Goal: Use online tool/utility: Utilize a website feature to perform a specific function

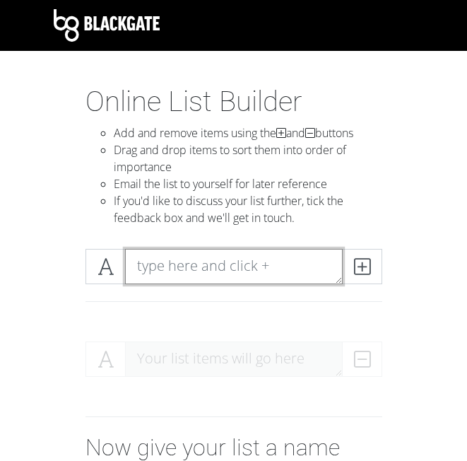
click at [273, 280] on textarea at bounding box center [234, 266] width 218 height 35
type textarea "picture to burn"
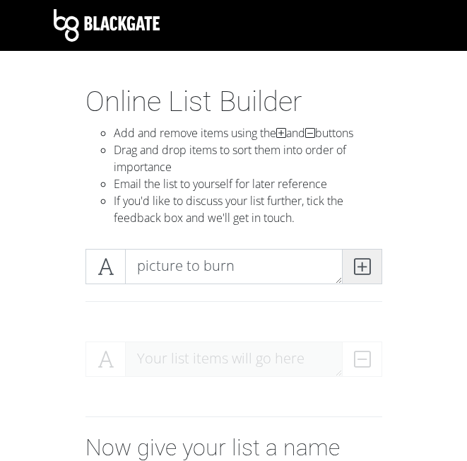
click at [354, 265] on icon at bounding box center [362, 267] width 16 height 14
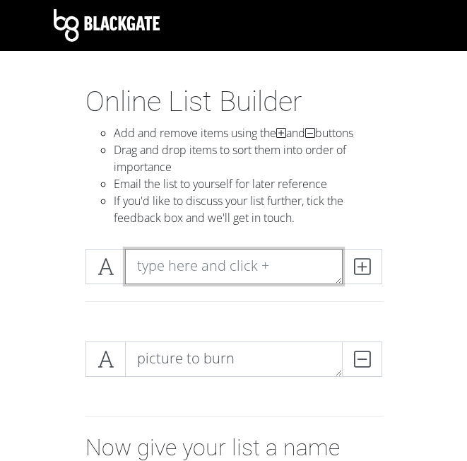
click at [274, 262] on textarea at bounding box center [234, 266] width 218 height 35
type textarea "teardrops on my guitar"
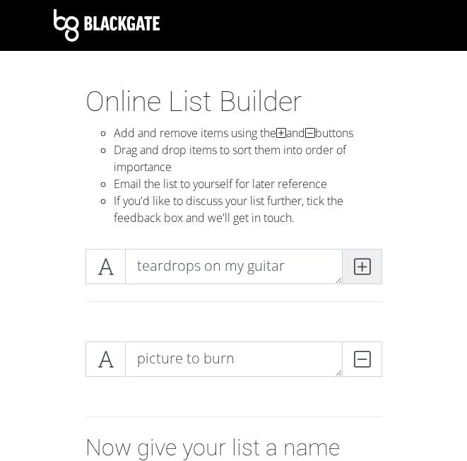
click at [363, 269] on icon at bounding box center [362, 267] width 16 height 14
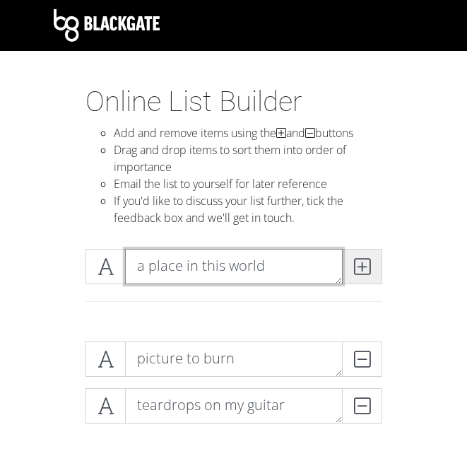
type textarea "a place in this world"
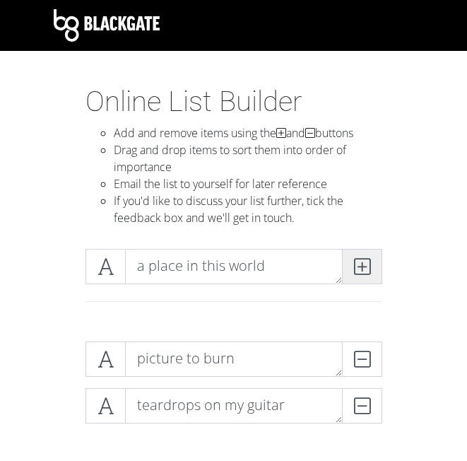
click at [363, 269] on icon at bounding box center [362, 267] width 16 height 14
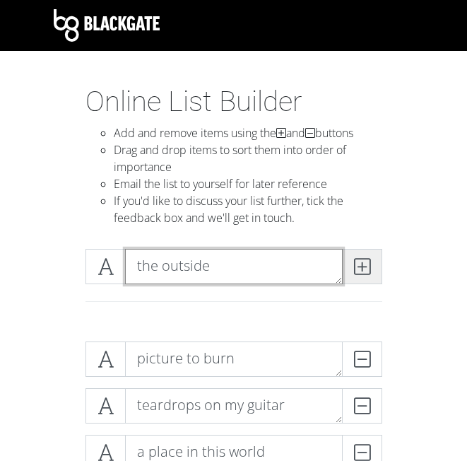
type textarea "the outside"
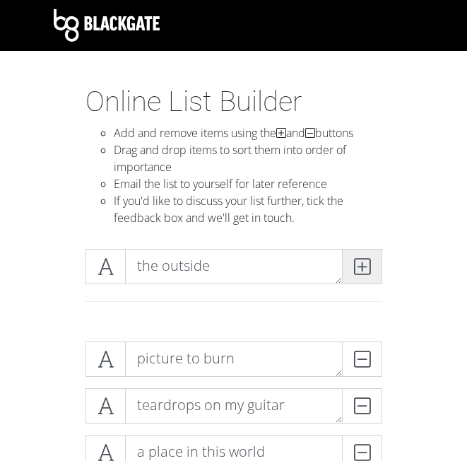
click at [363, 269] on icon at bounding box center [362, 267] width 16 height 14
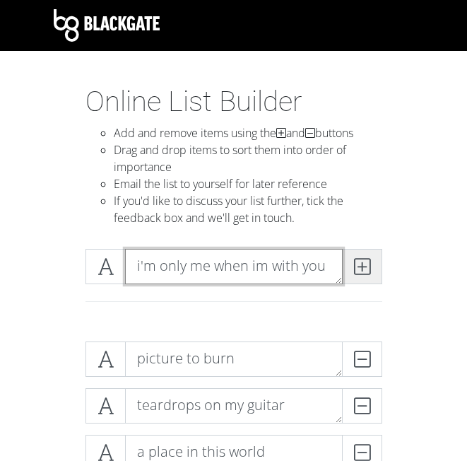
type textarea "i'm only me when im with you"
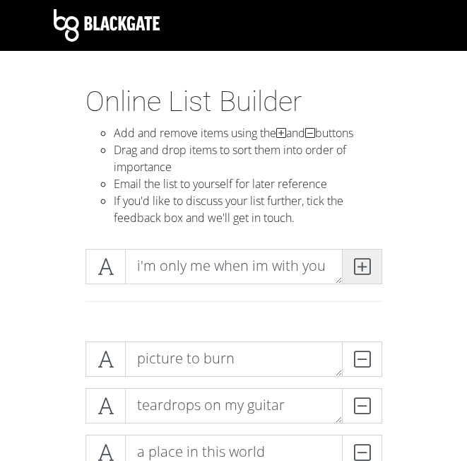
click at [349, 271] on span at bounding box center [362, 266] width 40 height 35
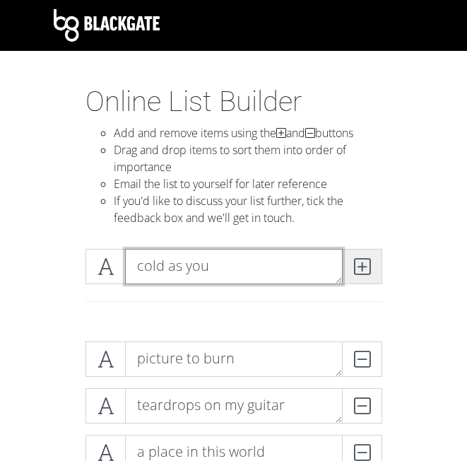
type textarea "cold as you"
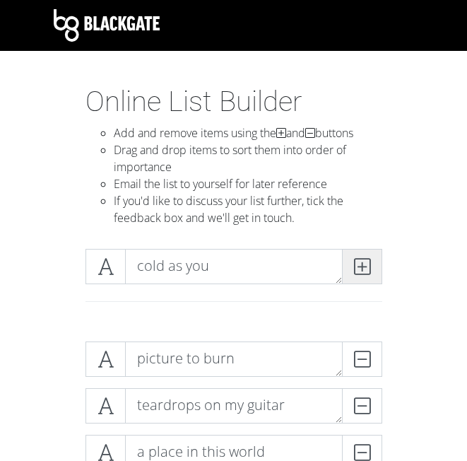
click at [349, 271] on span at bounding box center [362, 266] width 40 height 35
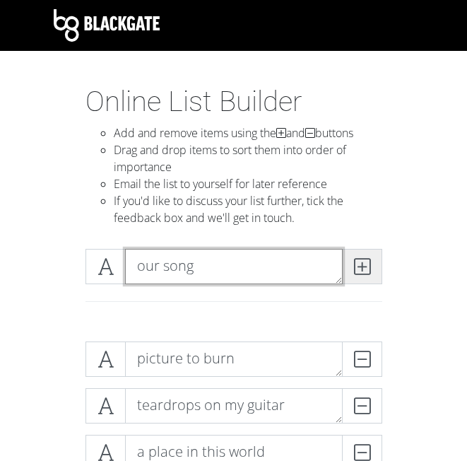
type textarea "our song"
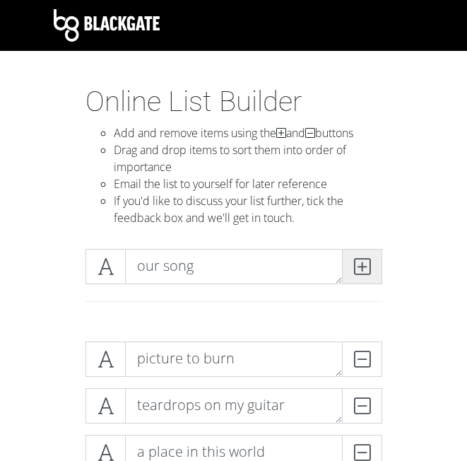
click at [349, 271] on span at bounding box center [362, 266] width 40 height 35
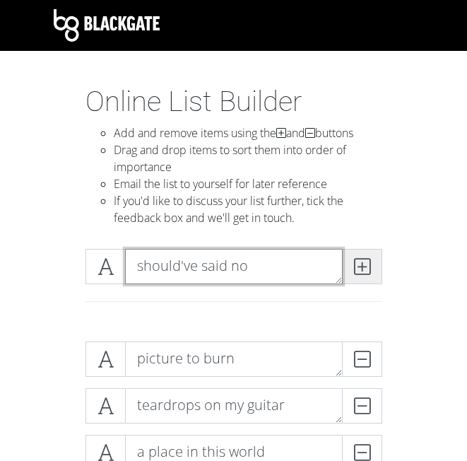
type textarea "should've said no"
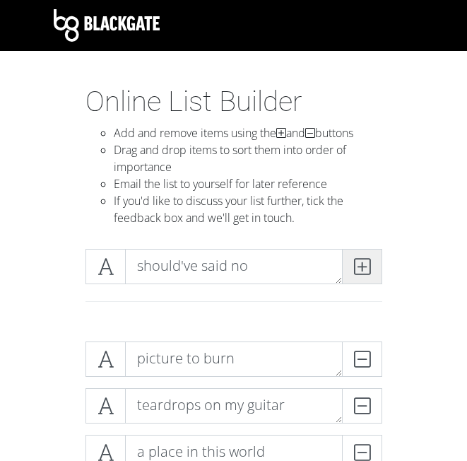
click at [349, 271] on span at bounding box center [362, 266] width 40 height 35
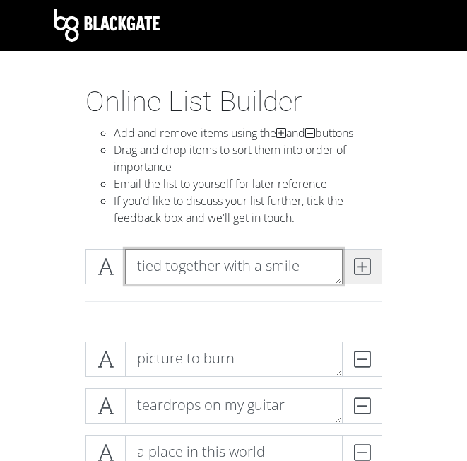
type textarea "tied together with a smile"
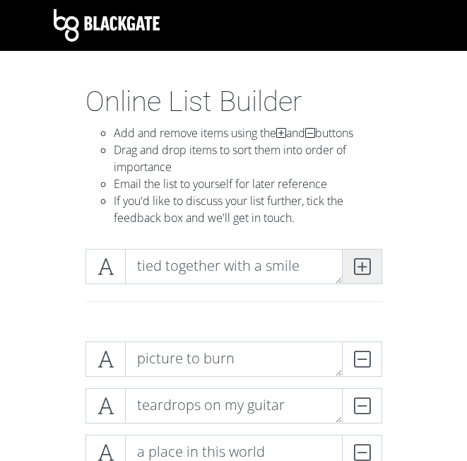
click at [353, 273] on span at bounding box center [362, 266] width 40 height 35
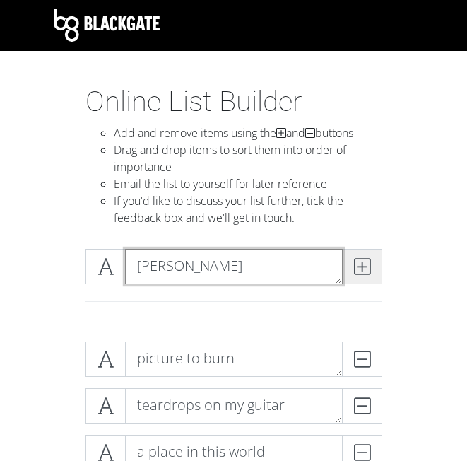
type textarea "[PERSON_NAME]"
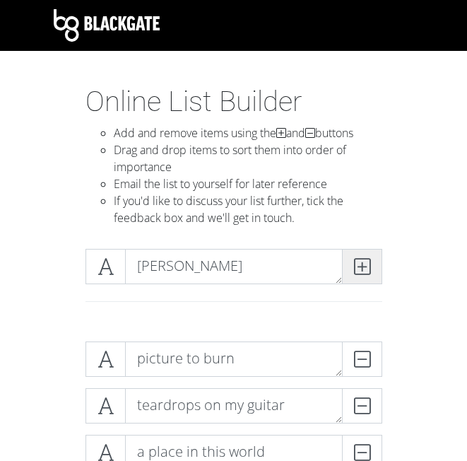
click at [353, 273] on span at bounding box center [362, 266] width 40 height 35
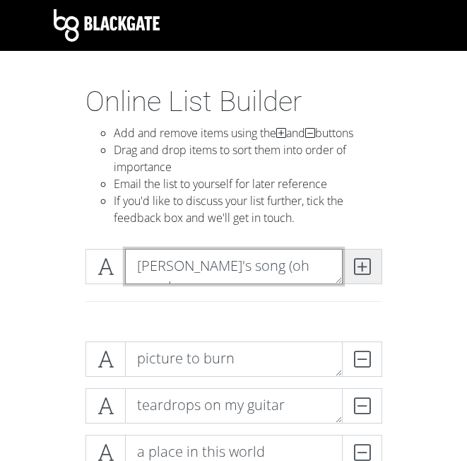
type textarea "[PERSON_NAME]'s song (oh my oh my"
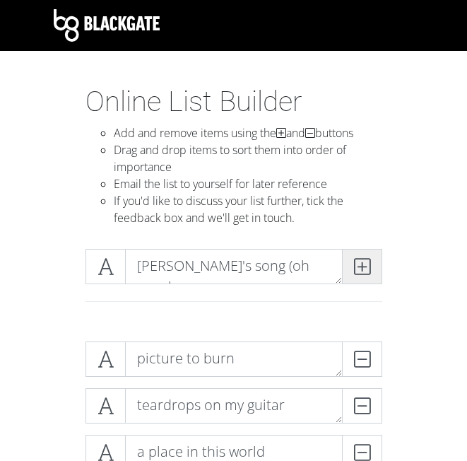
click at [353, 273] on span at bounding box center [362, 266] width 40 height 35
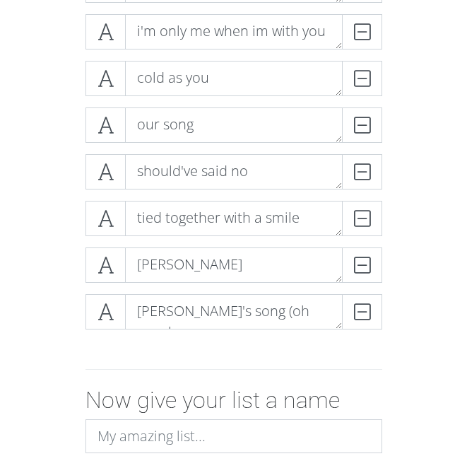
scroll to position [519, 0]
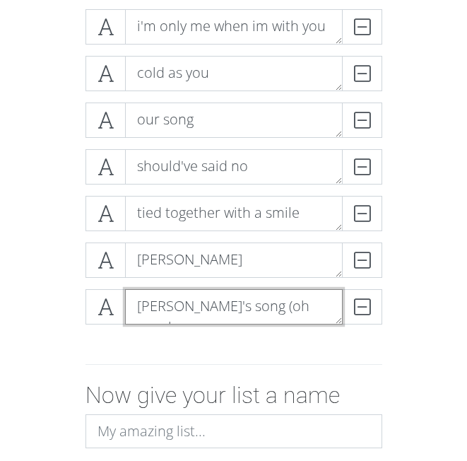
click at [306, 314] on textarea "[PERSON_NAME]'s song (oh my oh my" at bounding box center [234, 306] width 218 height 35
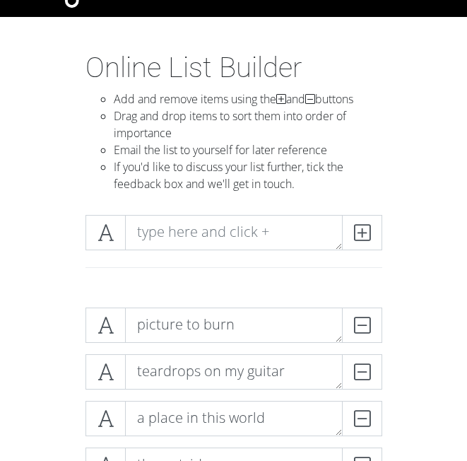
scroll to position [0, 0]
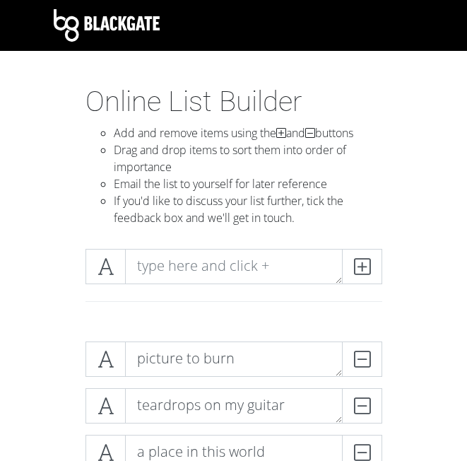
type textarea "[PERSON_NAME]'s song (oh my oh my)"
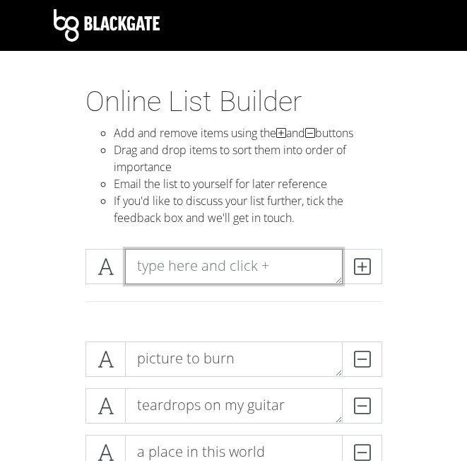
click at [289, 256] on textarea at bounding box center [234, 266] width 218 height 35
type textarea "stay beautiful"
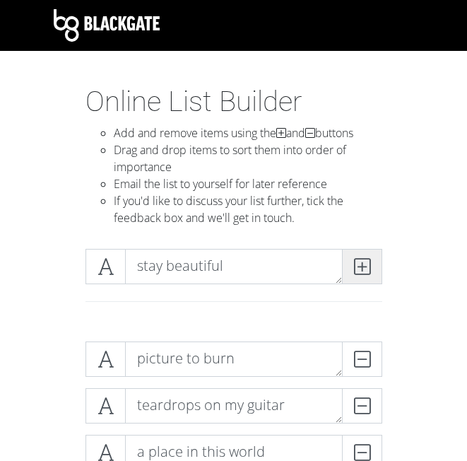
click at [357, 270] on icon at bounding box center [362, 267] width 16 height 14
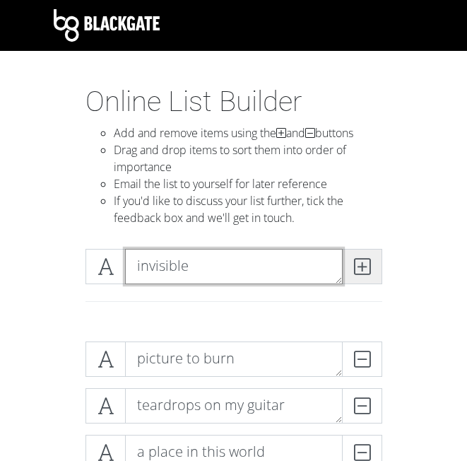
type textarea "invisible"
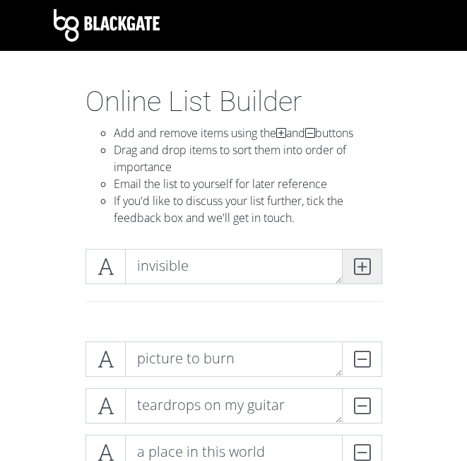
click at [357, 270] on icon at bounding box center [362, 267] width 16 height 14
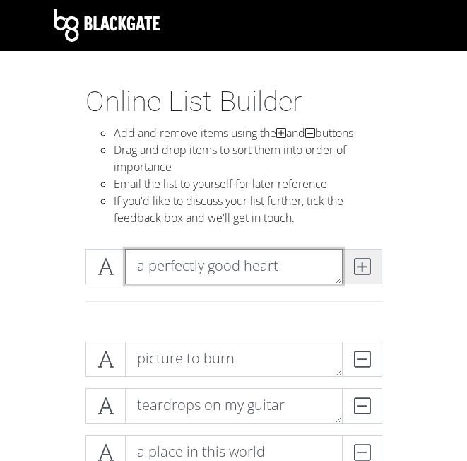
type textarea "a perfectly good heart"
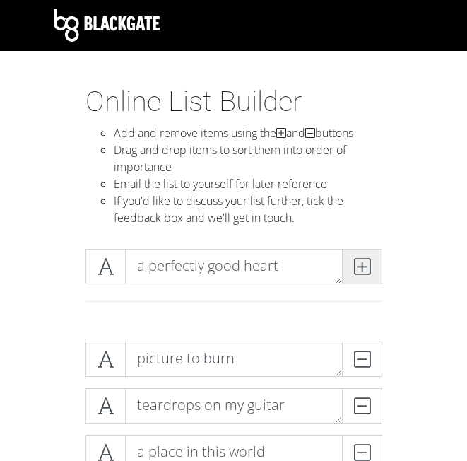
click at [357, 270] on icon at bounding box center [362, 267] width 16 height 14
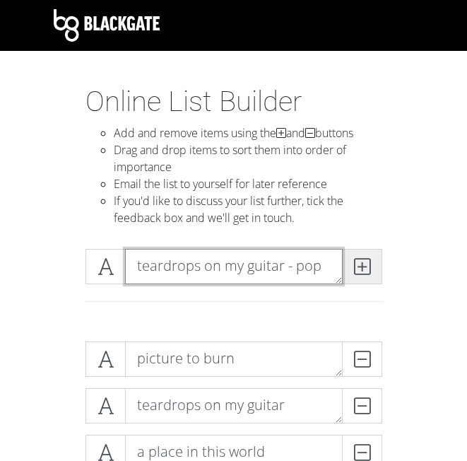
scroll to position [1, 0]
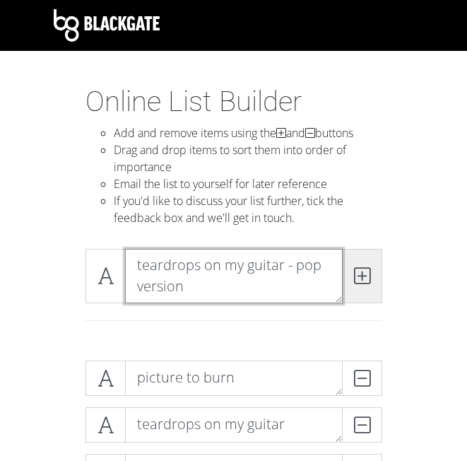
type textarea "teardrops on my guitar - pop version"
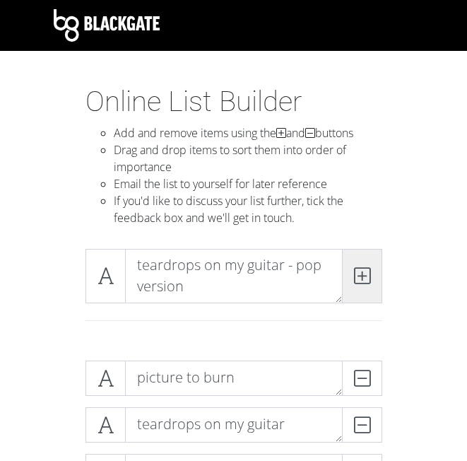
click at [357, 270] on icon at bounding box center [362, 276] width 16 height 14
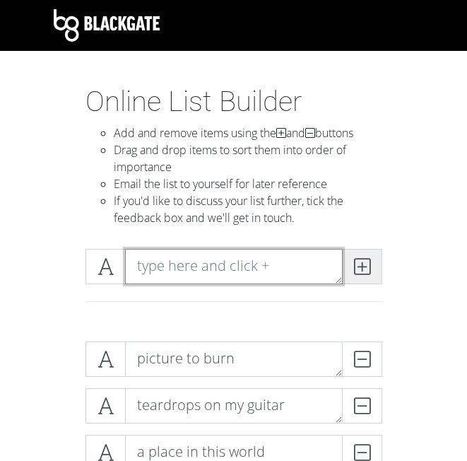
scroll to position [0, 0]
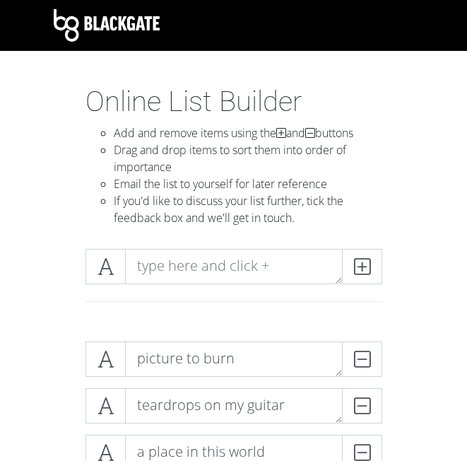
click at [407, 301] on div at bounding box center [234, 284] width 382 height 93
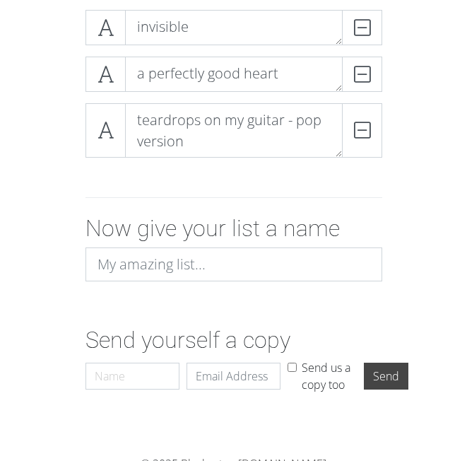
scroll to position [895, 0]
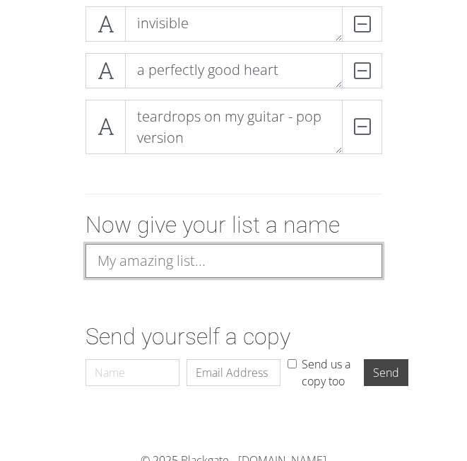
click at [128, 260] on input at bounding box center [234, 261] width 297 height 34
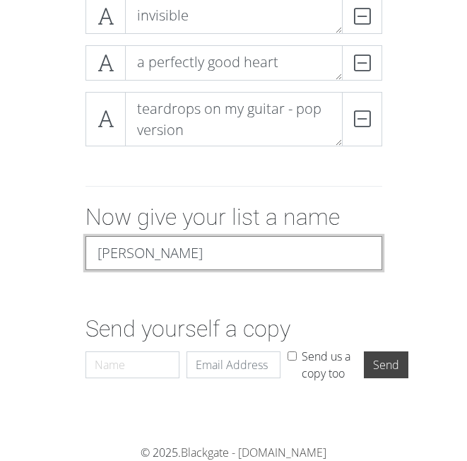
click at [228, 260] on input "[PERSON_NAME]" at bounding box center [234, 253] width 297 height 34
type input "[PERSON_NAME] songs"
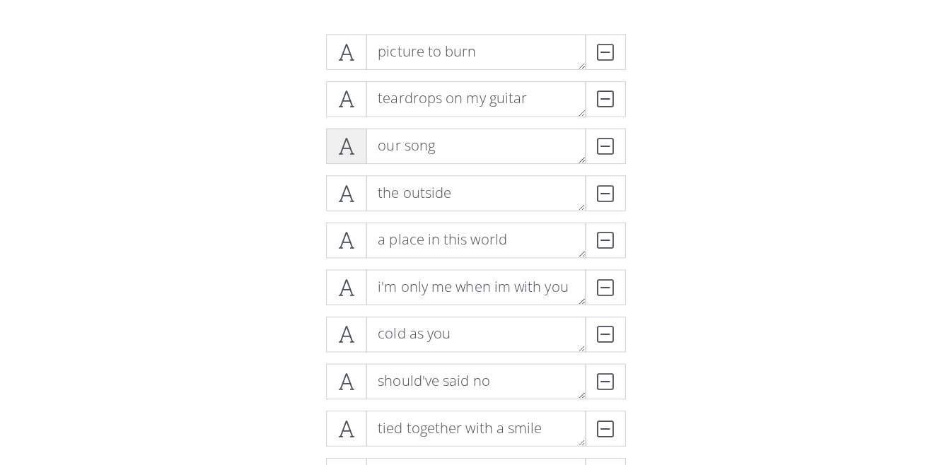
scroll to position [308, 0]
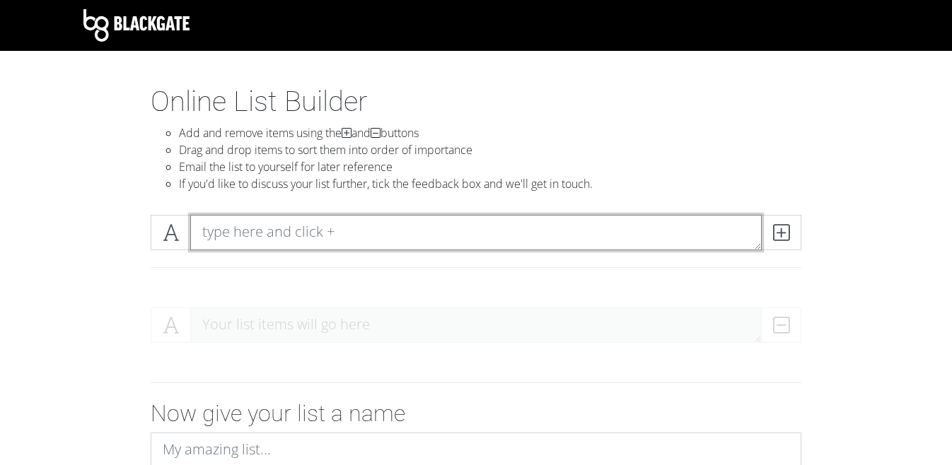
click at [405, 226] on textarea at bounding box center [475, 232] width 571 height 35
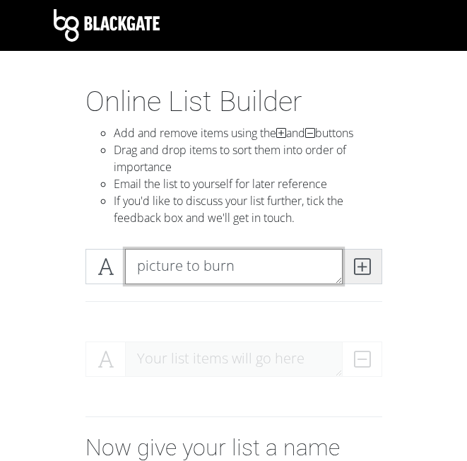
type textarea "picture to burn"
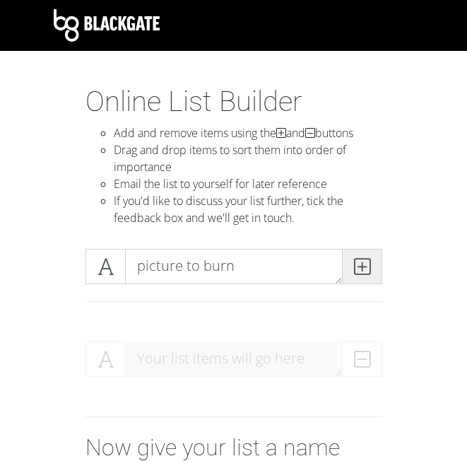
click at [363, 256] on span at bounding box center [362, 266] width 40 height 35
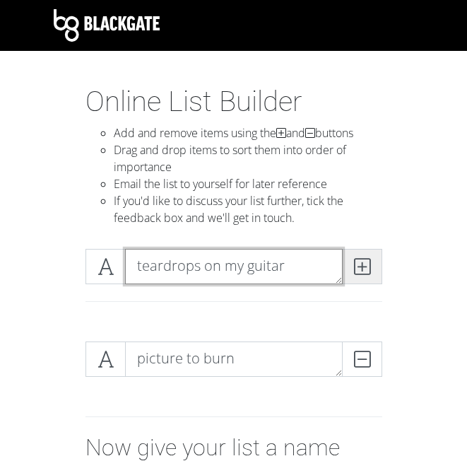
type textarea "teardrops on my guitar"
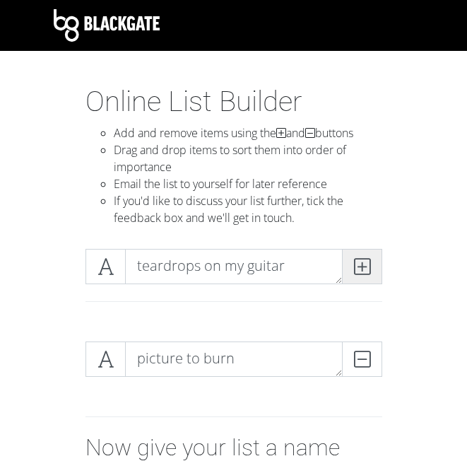
click at [363, 256] on span at bounding box center [362, 266] width 40 height 35
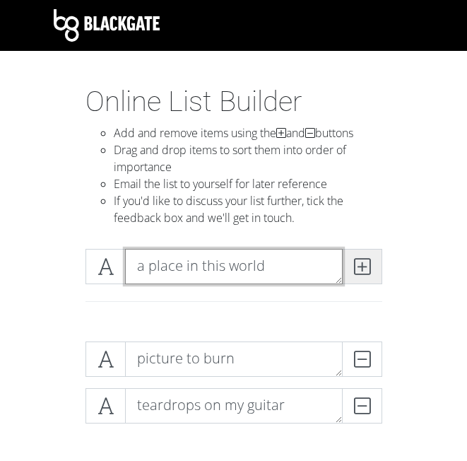
type textarea "a place in this world"
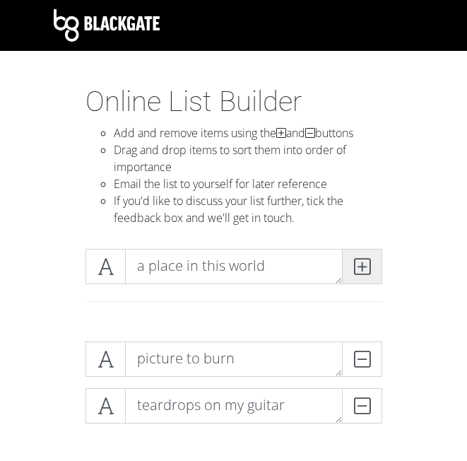
click at [363, 256] on span at bounding box center [362, 266] width 40 height 35
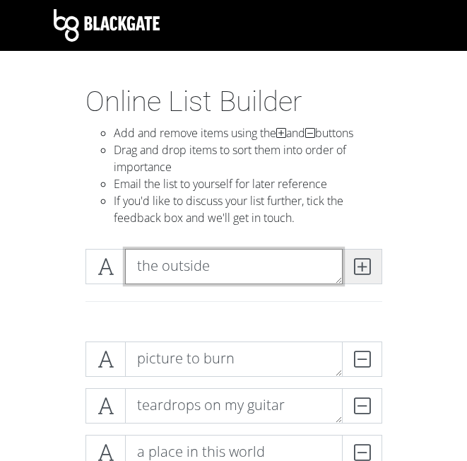
type textarea "the outside"
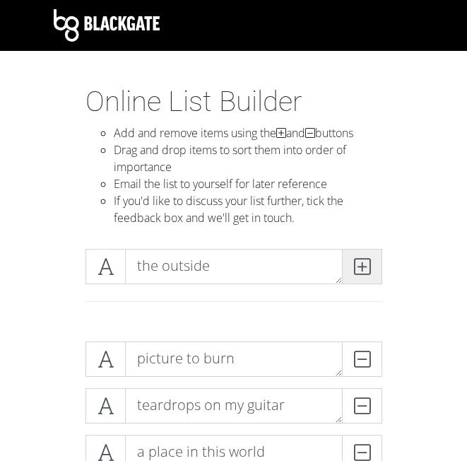
click at [363, 256] on span at bounding box center [362, 266] width 40 height 35
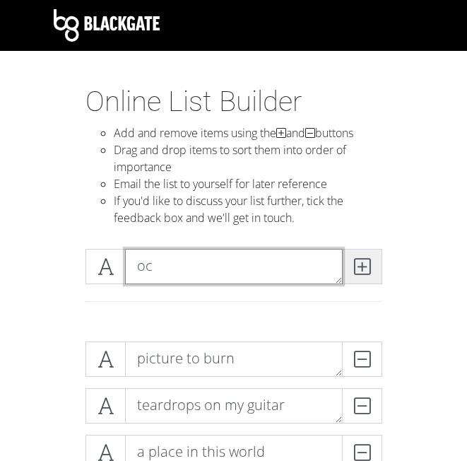
type textarea "o"
type textarea "cold as you"
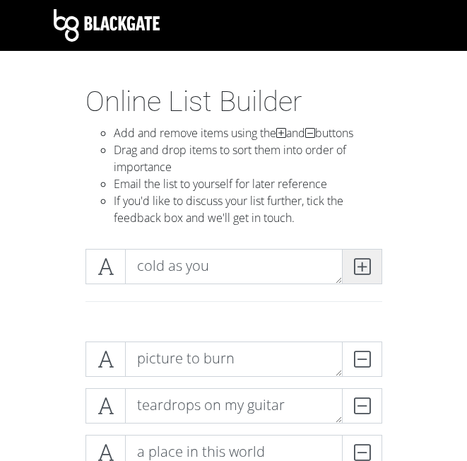
click at [363, 256] on span at bounding box center [362, 266] width 40 height 35
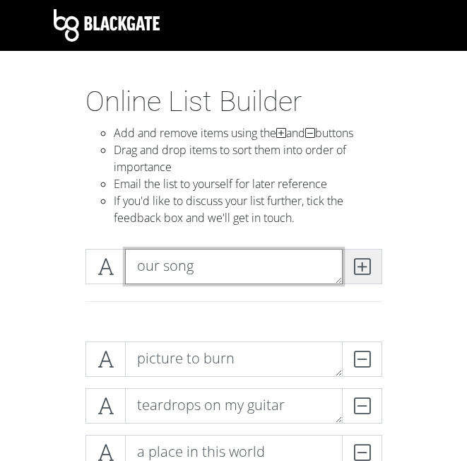
type textarea "our song"
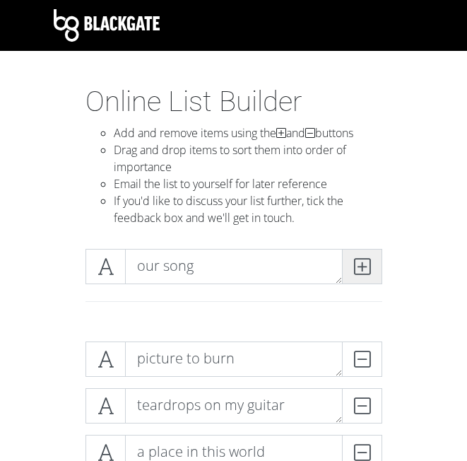
click at [363, 256] on span at bounding box center [362, 266] width 40 height 35
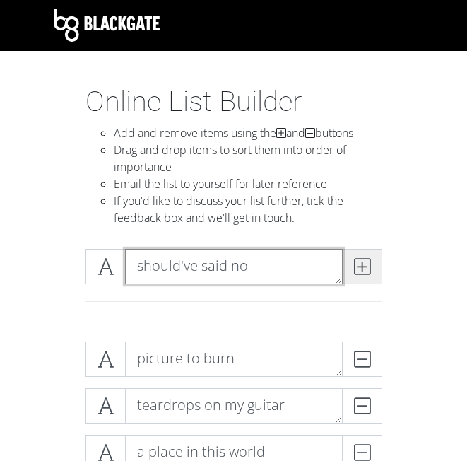
type textarea "should've said no"
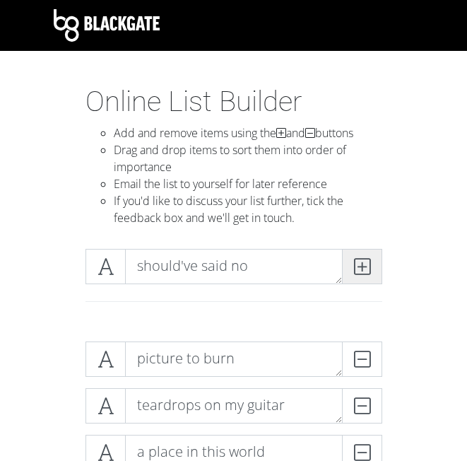
click at [363, 256] on span at bounding box center [362, 266] width 40 height 35
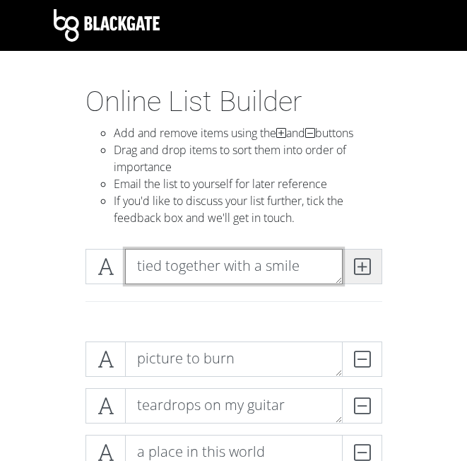
type textarea "tied together with a smile"
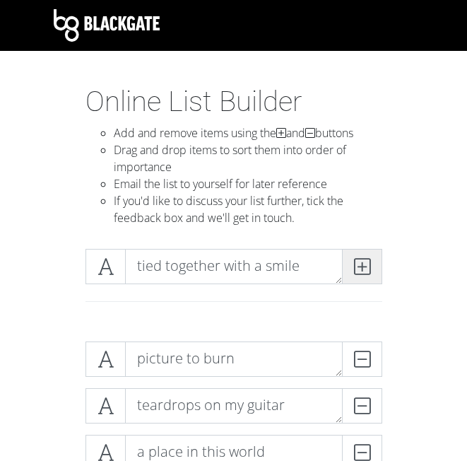
click at [363, 256] on span at bounding box center [362, 266] width 40 height 35
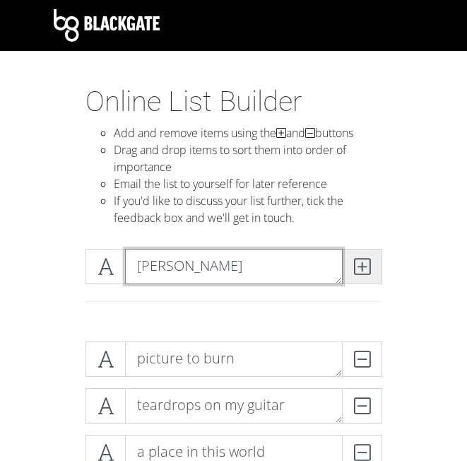
type textarea "[PERSON_NAME]"
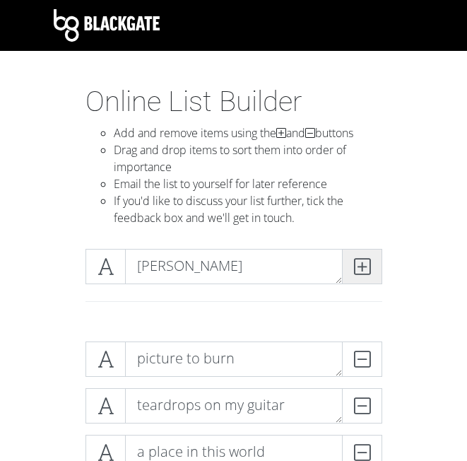
click at [363, 256] on span at bounding box center [362, 266] width 40 height 35
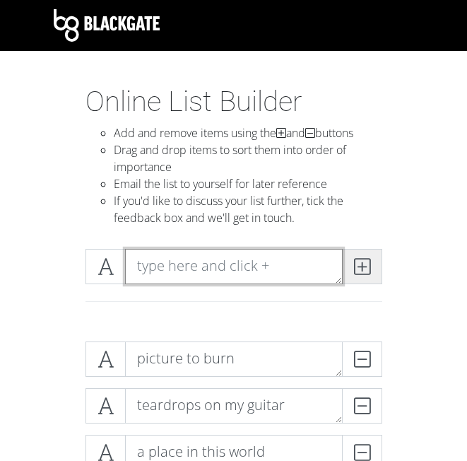
type textarea "t"
type textarea "[PERSON_NAME]'s song"
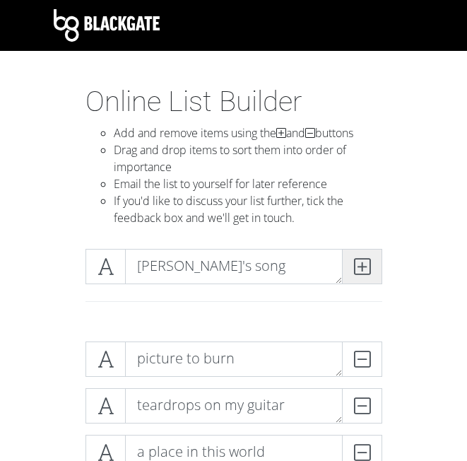
click at [363, 256] on span at bounding box center [362, 266] width 40 height 35
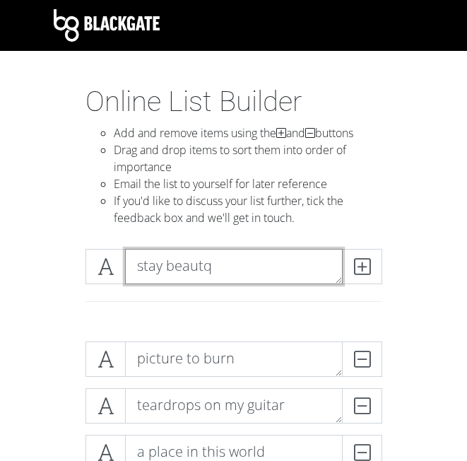
click at [334, 263] on textarea "stay beautq" at bounding box center [234, 266] width 218 height 35
type textarea "stay beautiful"
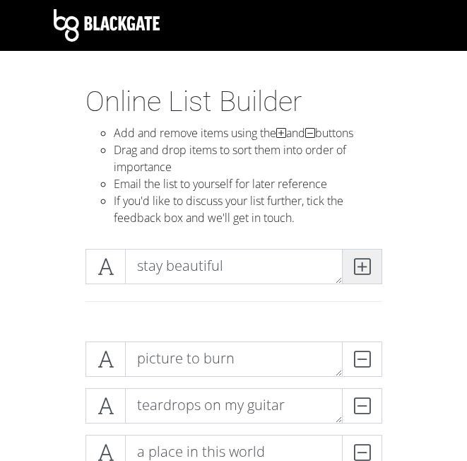
click at [362, 268] on icon at bounding box center [362, 267] width 16 height 14
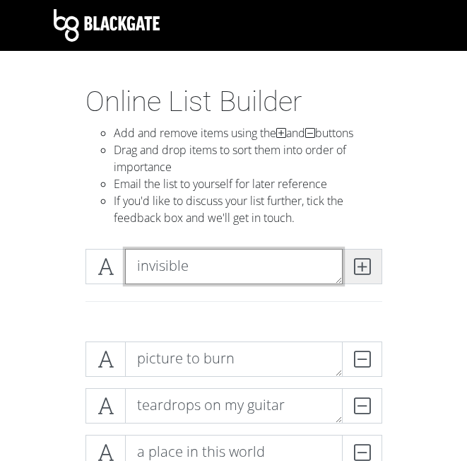
type textarea "invisible"
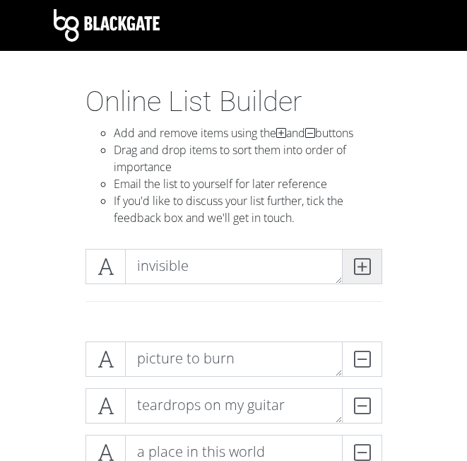
click at [362, 268] on icon at bounding box center [362, 267] width 16 height 14
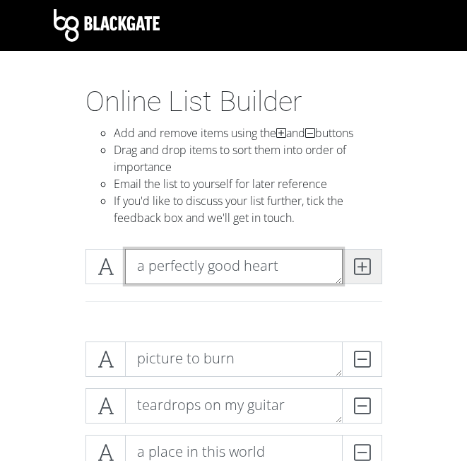
type textarea "a perfectly good heart"
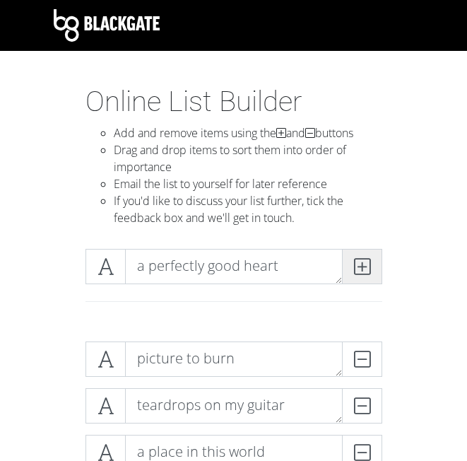
click at [362, 268] on icon at bounding box center [362, 267] width 16 height 14
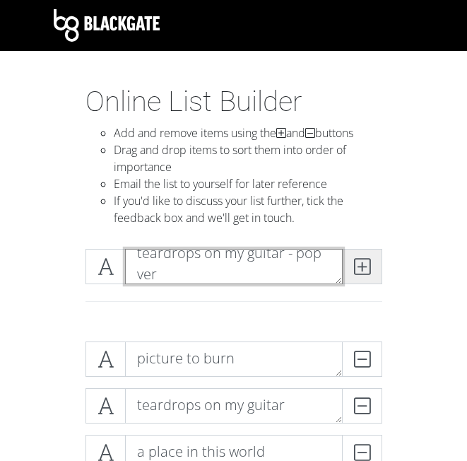
scroll to position [1, 0]
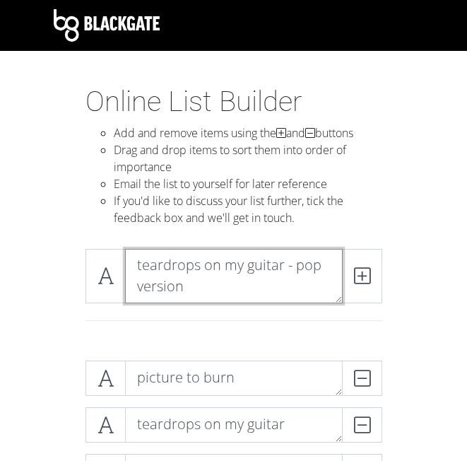
type textarea "teardrops on my guitar - pop version"
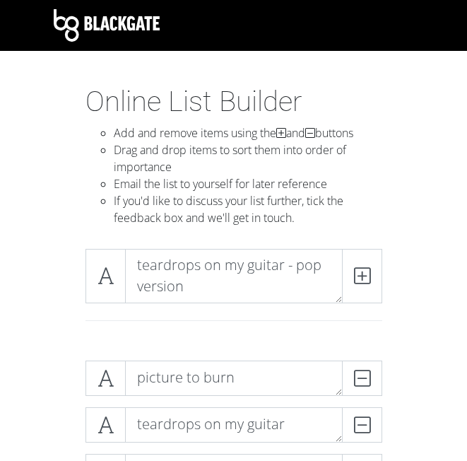
click at [408, 267] on div "teardrops on my guitar - pop version" at bounding box center [234, 294] width 382 height 112
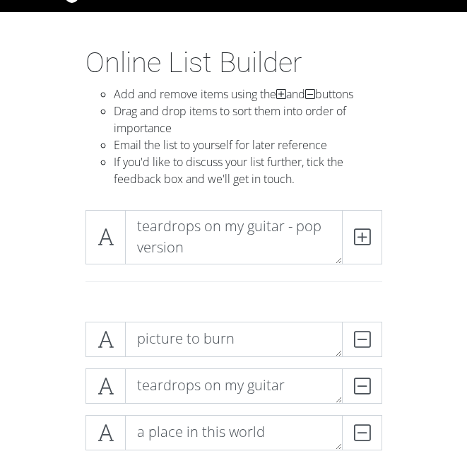
scroll to position [0, 0]
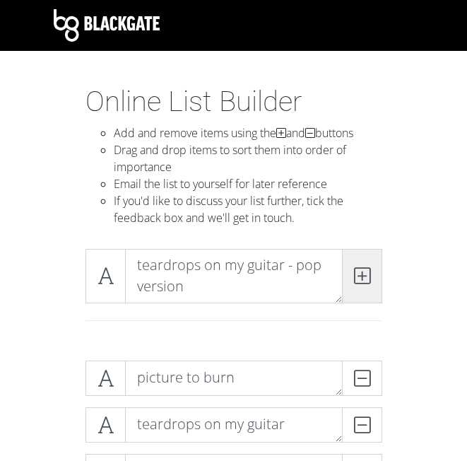
click at [354, 272] on icon at bounding box center [362, 276] width 16 height 14
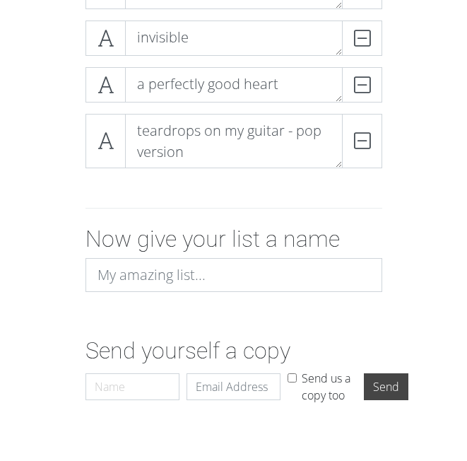
scroll to position [856, 0]
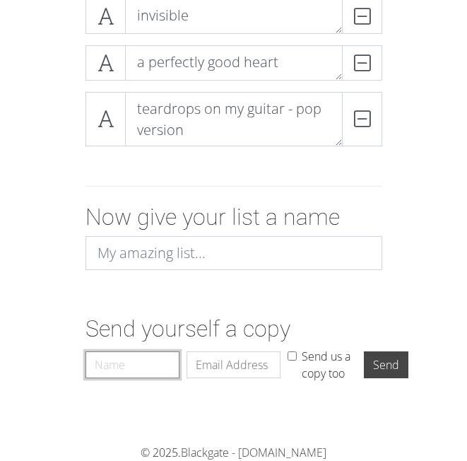
click at [143, 362] on input "Name" at bounding box center [133, 364] width 94 height 27
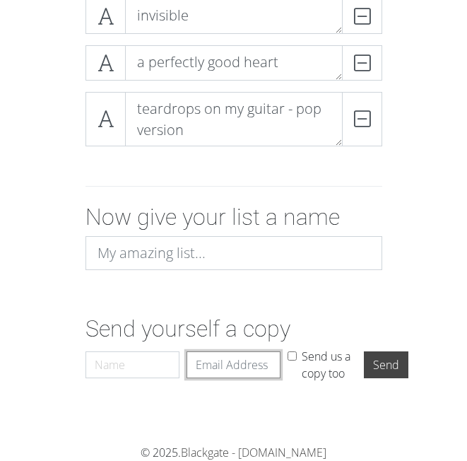
click at [216, 371] on input "Email" at bounding box center [234, 364] width 94 height 27
type input "jhainer@bgsu.edu"
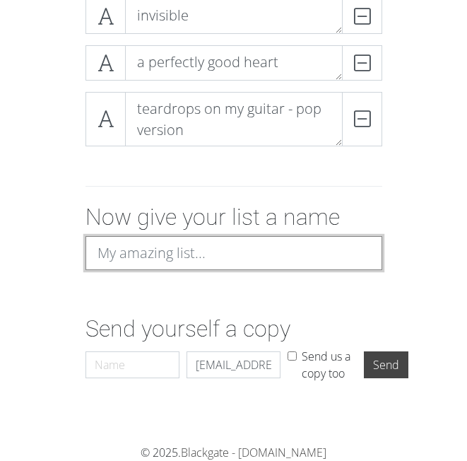
click at [335, 261] on input at bounding box center [234, 253] width 297 height 34
type input "[PERSON_NAME] songs"
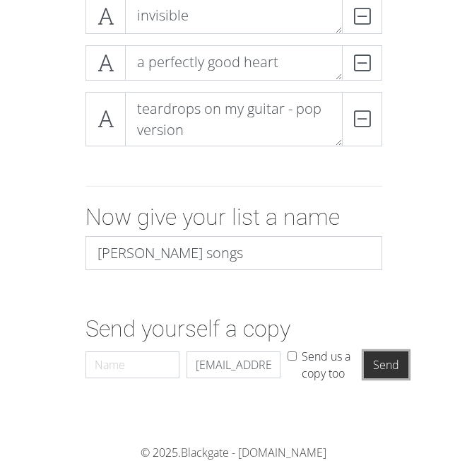
click at [381, 363] on input "Send" at bounding box center [386, 364] width 45 height 27
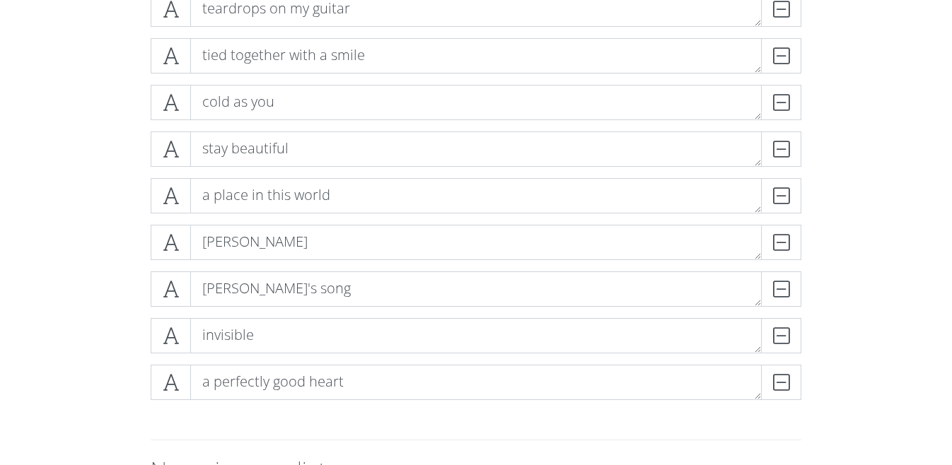
scroll to position [569, 0]
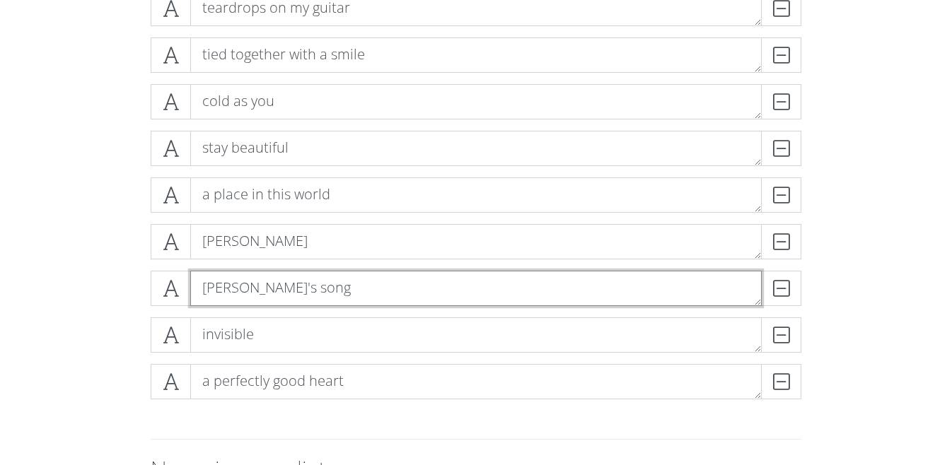
click at [288, 288] on textarea "[PERSON_NAME]'s song" at bounding box center [475, 288] width 571 height 35
type textarea "mary's song (oh my my my)"
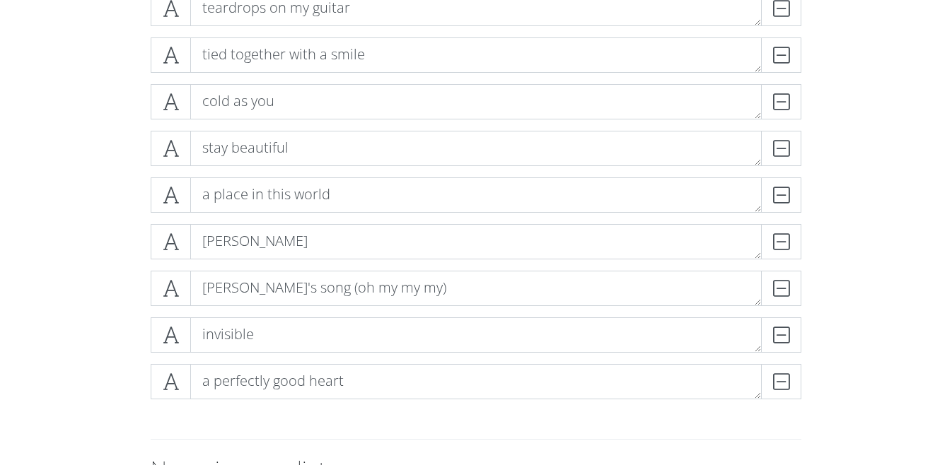
click at [113, 301] on div "picture to burn DELETE our song DELETE the outside DELETE teardrops on my guita…" at bounding box center [476, 74] width 806 height 695
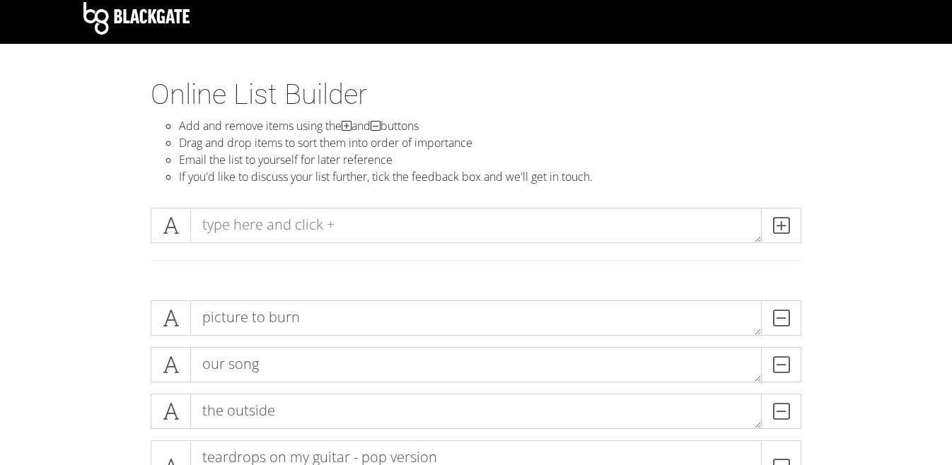
scroll to position [0, 0]
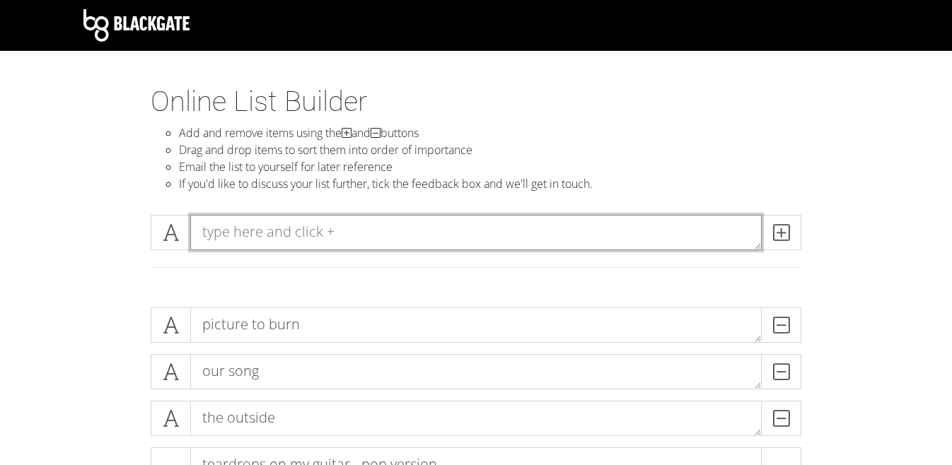
click at [273, 239] on textarea at bounding box center [475, 232] width 571 height 35
type textarea "im only me when im with you"
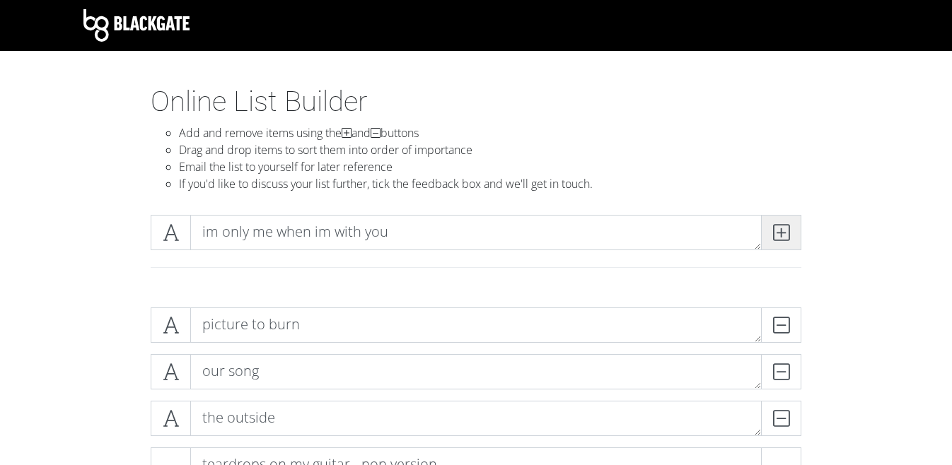
click at [780, 223] on span at bounding box center [781, 232] width 40 height 35
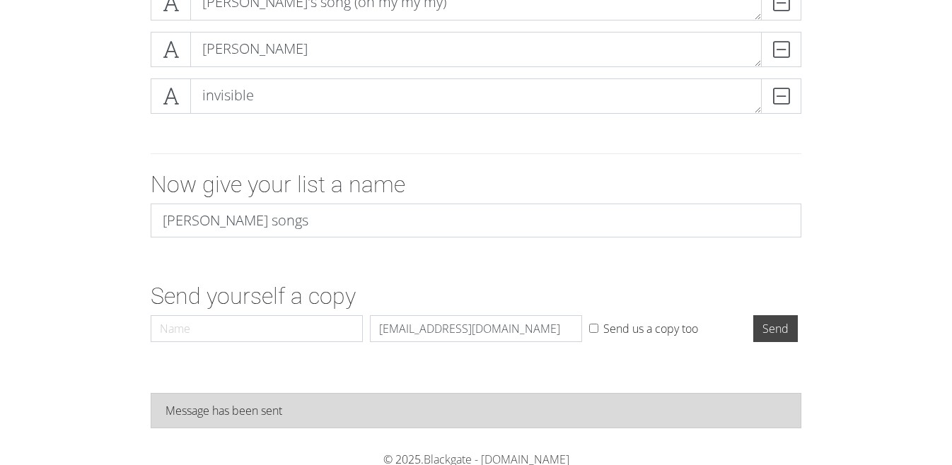
scroll to position [902, 0]
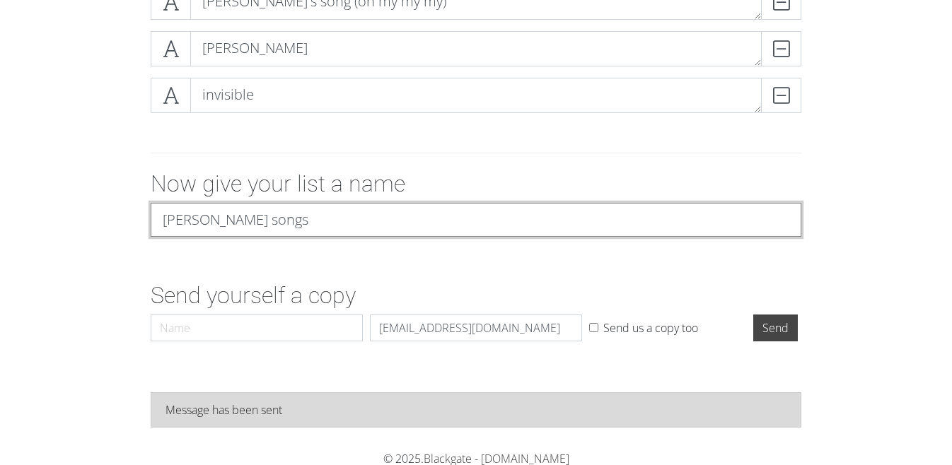
click at [265, 222] on input "[PERSON_NAME] songs" at bounding box center [476, 220] width 651 height 34
type input "[PERSON_NAME]"
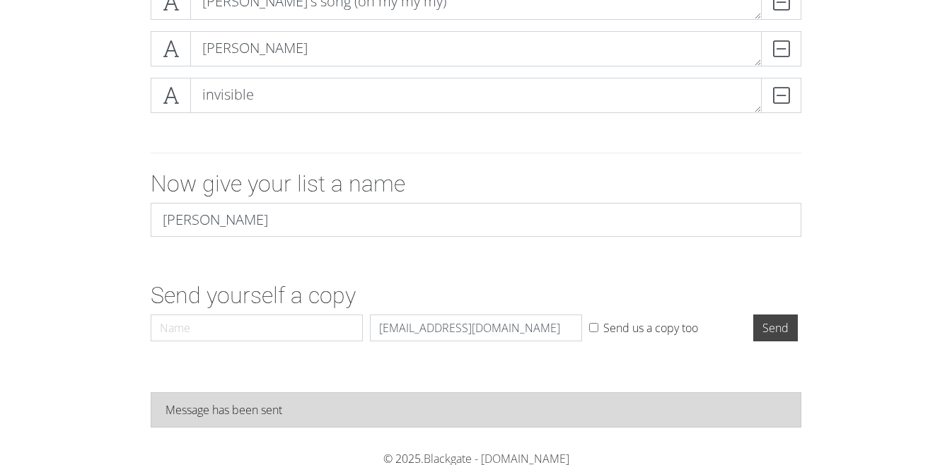
click at [85, 236] on div "Now give your list a name taylor swift" at bounding box center [476, 209] width 806 height 78
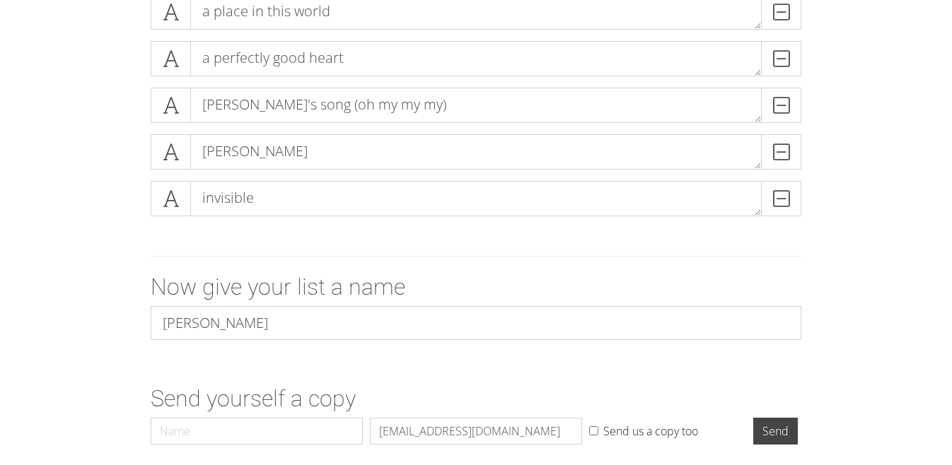
scroll to position [904, 0]
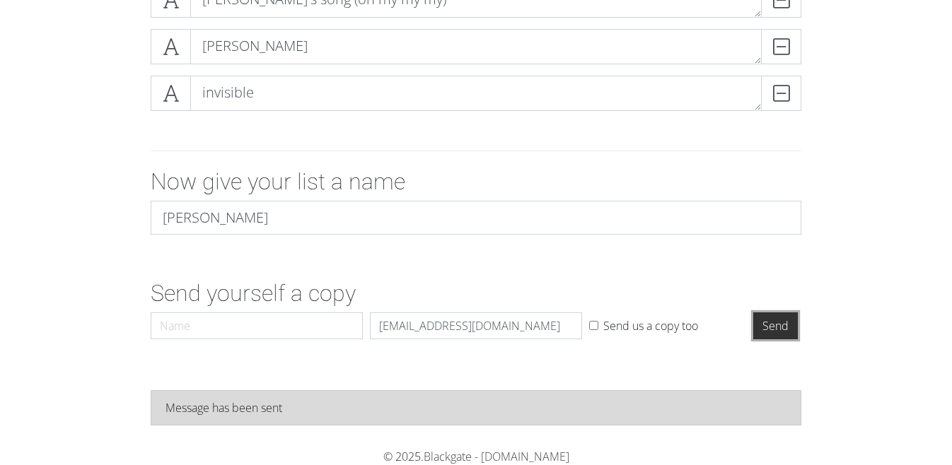
click at [771, 328] on input "Send" at bounding box center [775, 326] width 45 height 27
